Goal: Task Accomplishment & Management: Manage account settings

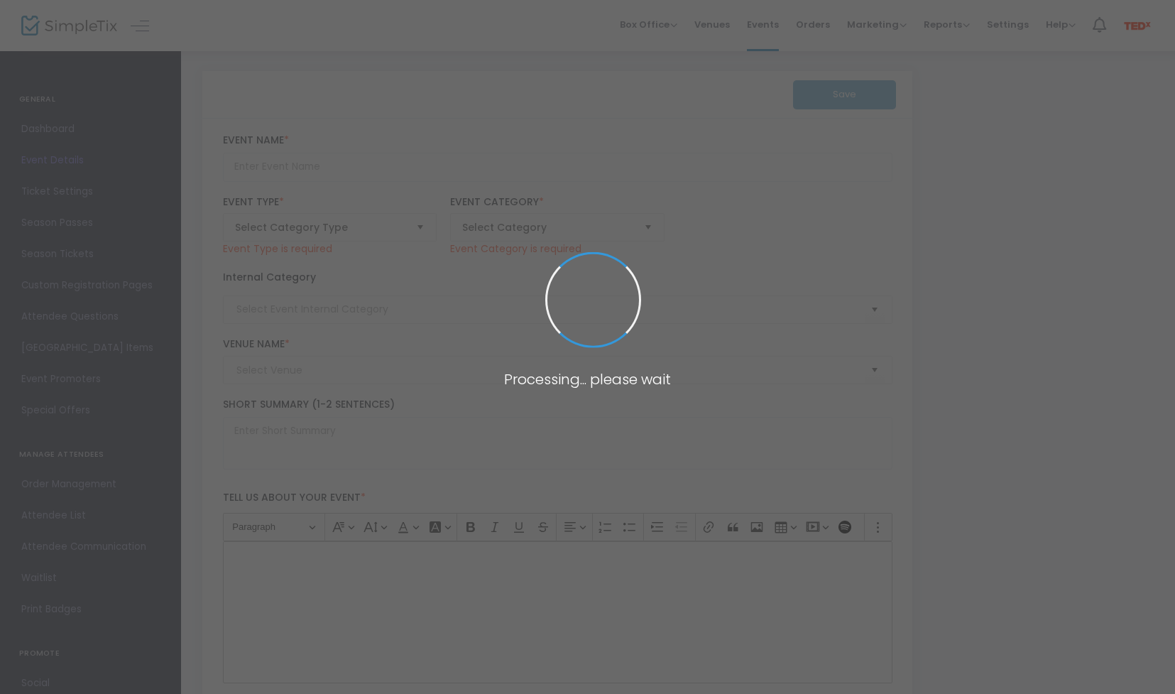
type input "YOUR MOMENT ON THE RED RUG"
type textarea "[PERSON_NAME]'s most inspiring evening of ideas and connection! Get exclusive a…"
type input "Grab your Ticket"
type input "[GEOGRAPHIC_DATA]"
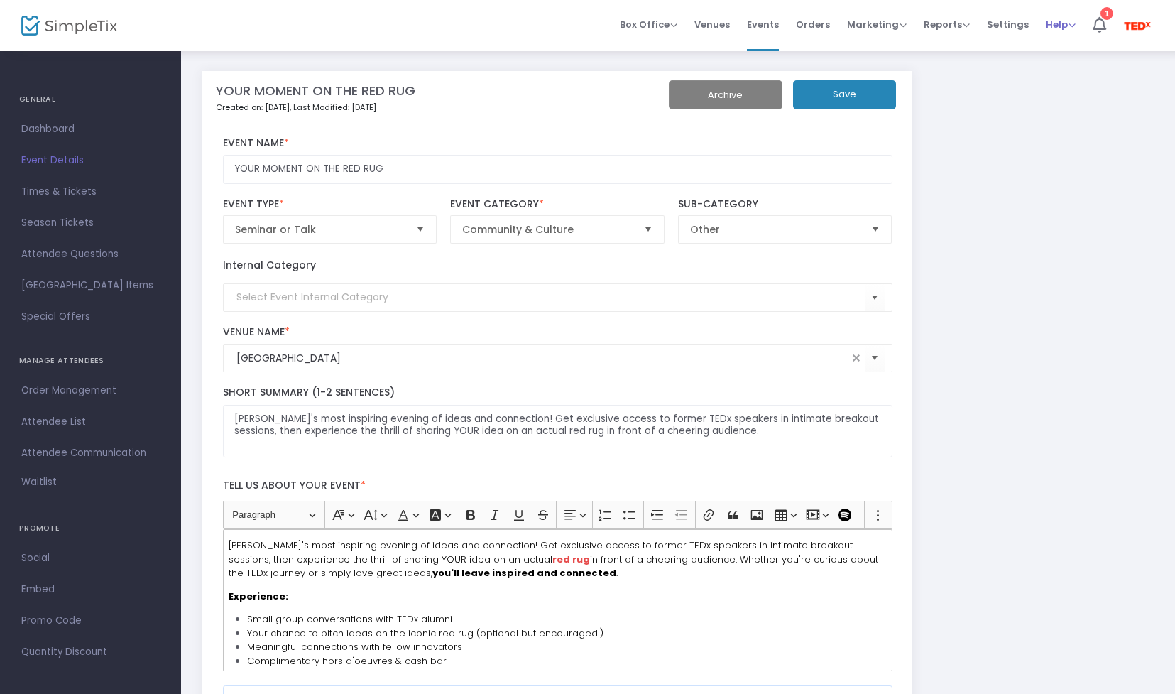
click at [1042, 29] on li "Help View Docs Contact Support" at bounding box center [1060, 25] width 47 height 51
click at [1049, 26] on span "Help" at bounding box center [1061, 24] width 30 height 13
click at [1101, 83] on li "Contact Support" at bounding box center [1098, 76] width 104 height 28
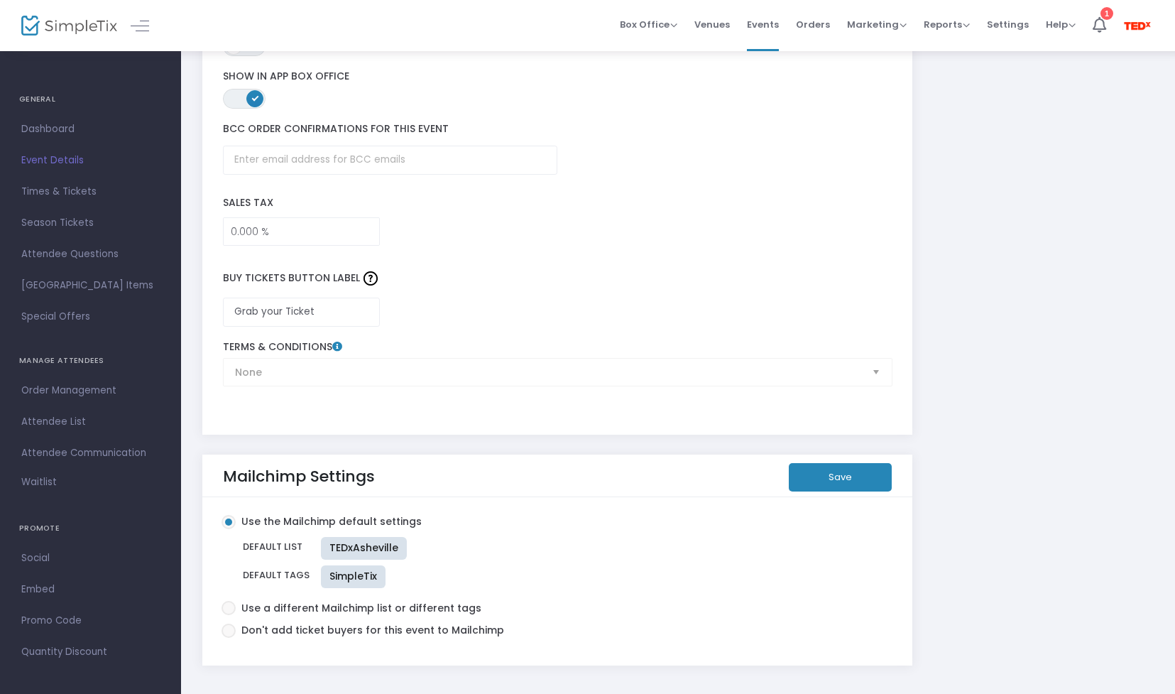
scroll to position [2272, 0]
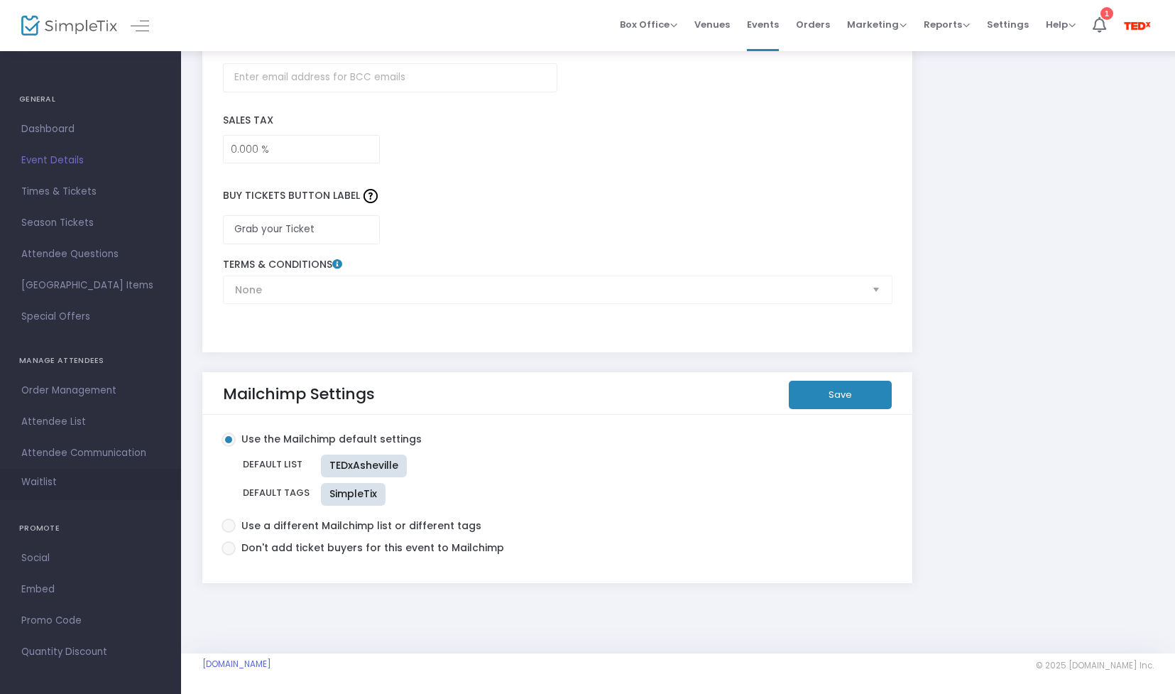
click at [33, 479] on span "Waitlist" at bounding box center [39, 482] width 36 height 14
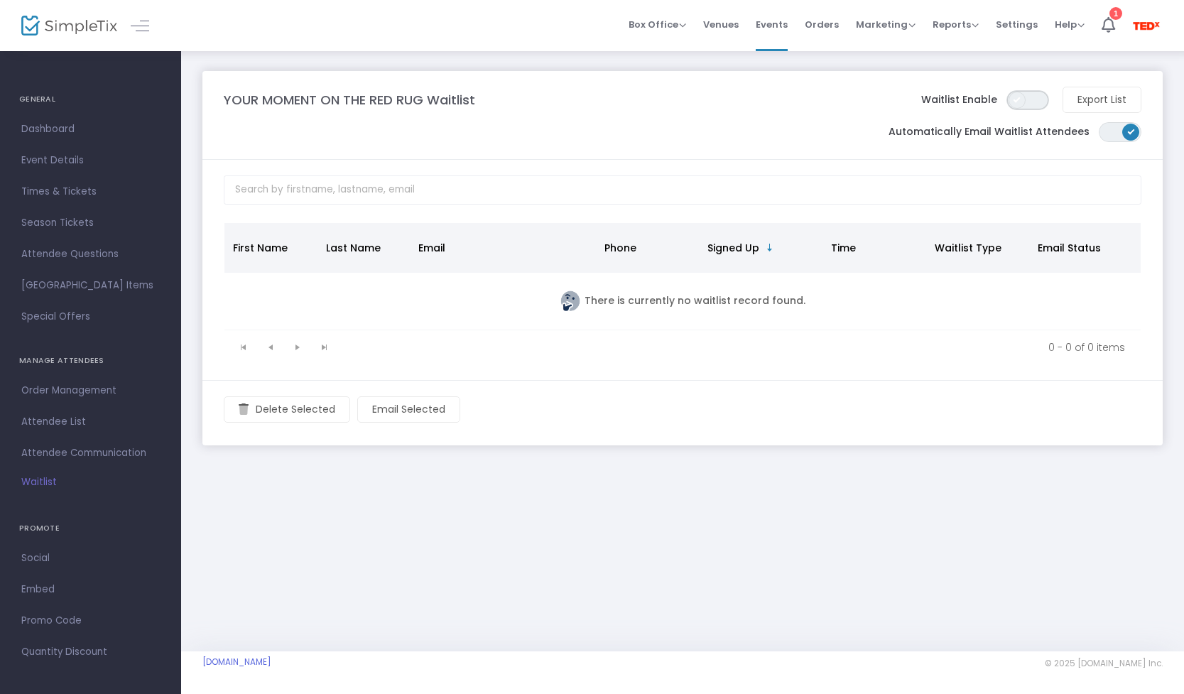
click at [1030, 102] on span "ON OFF" at bounding box center [1027, 100] width 43 height 20
click at [1108, 135] on span "ON OFF" at bounding box center [1119, 132] width 43 height 20
